Goal: Task Accomplishment & Management: Manage account settings

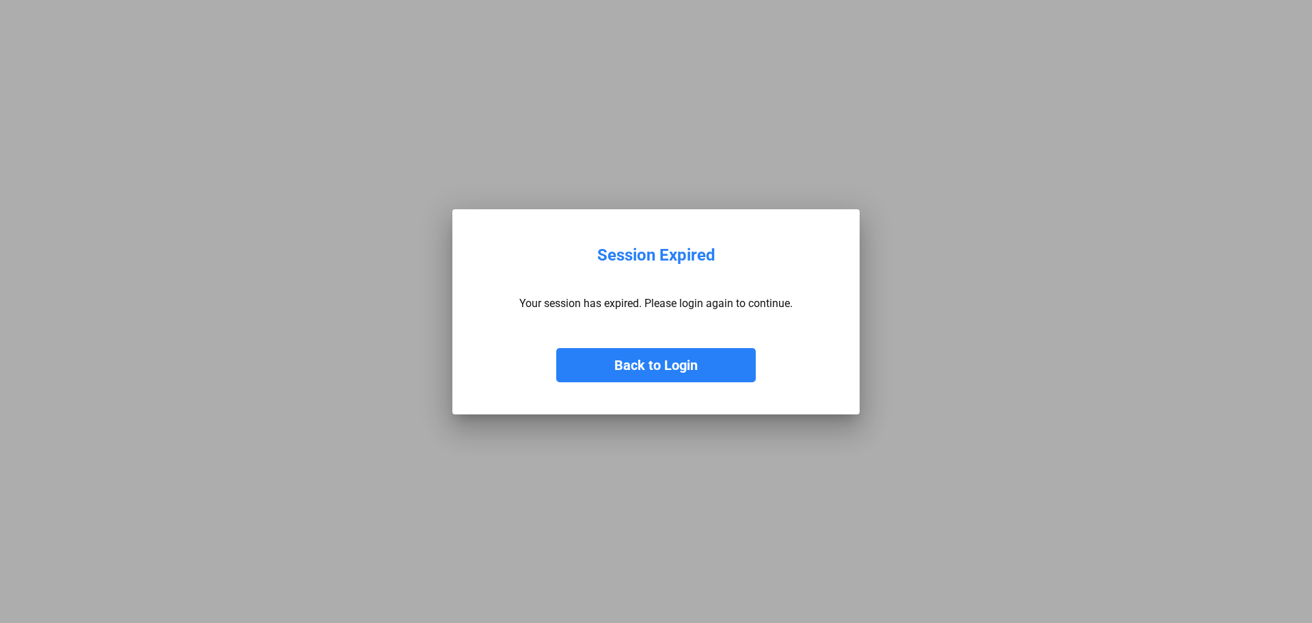
click at [638, 362] on button "Back to Login" at bounding box center [656, 365] width 200 height 34
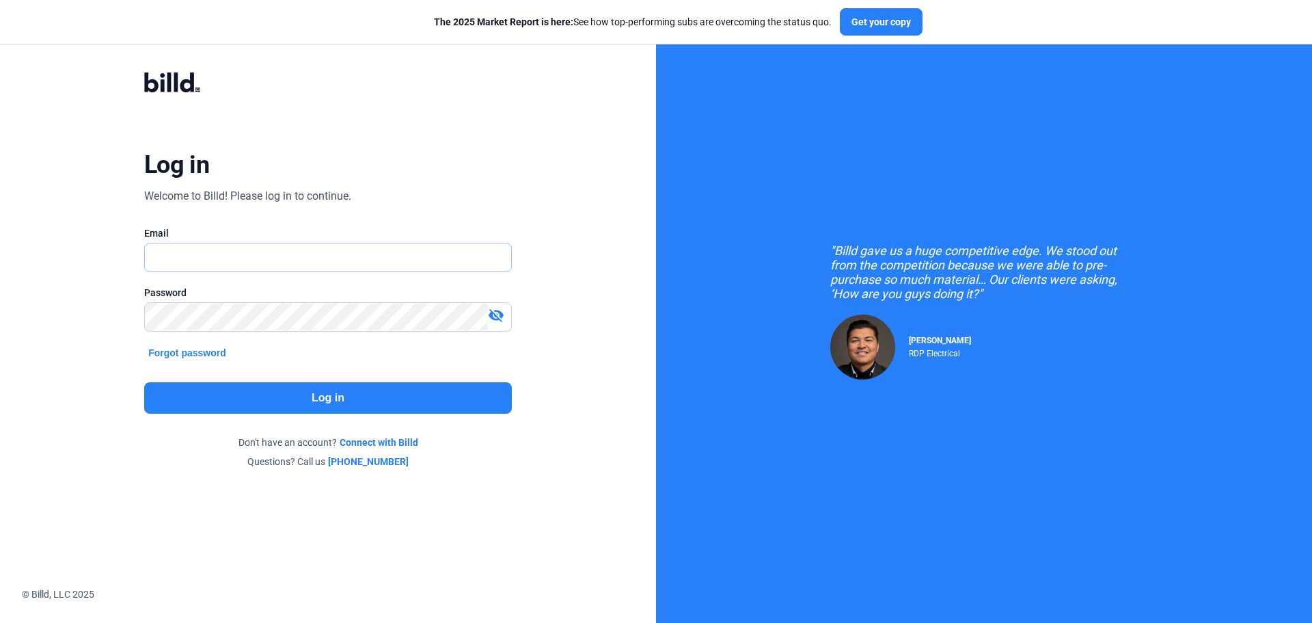
type input "[PERSON_NAME][EMAIL_ADDRESS][DOMAIN_NAME]"
click at [312, 407] on button "Log in" at bounding box center [328, 397] width 368 height 31
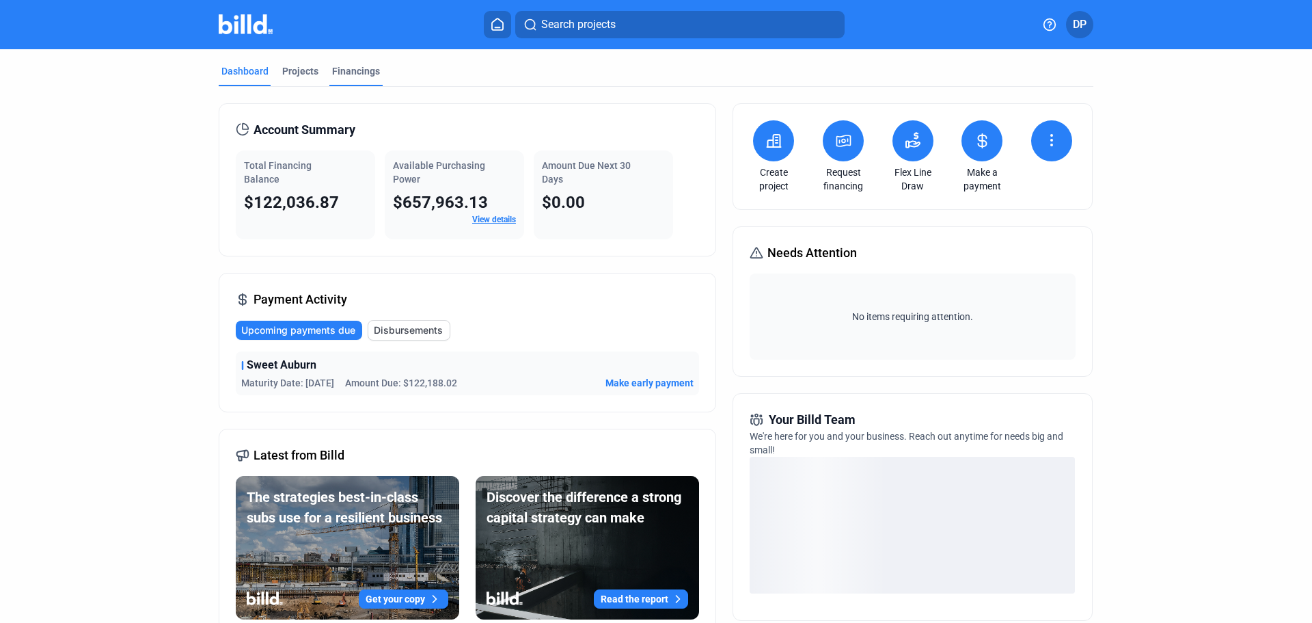
click at [349, 71] on div "Financings" at bounding box center [356, 71] width 48 height 14
